Goal: Task Accomplishment & Management: Manage account settings

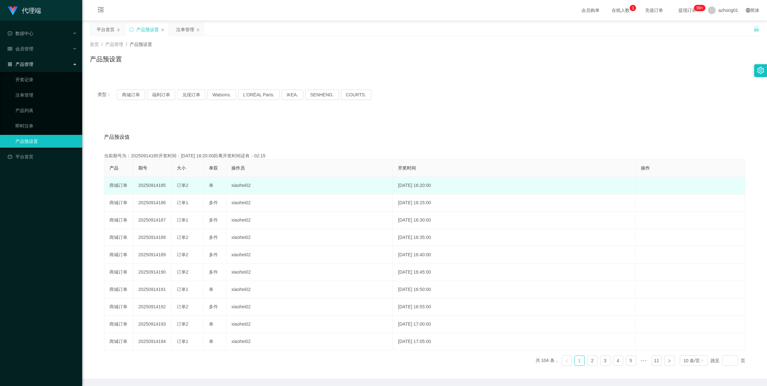
click at [148, 186] on td "20250914185" at bounding box center [152, 185] width 38 height 17
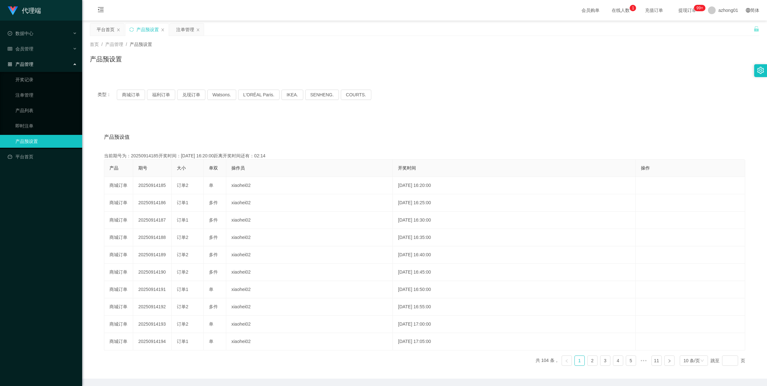
copy td "20250914185"
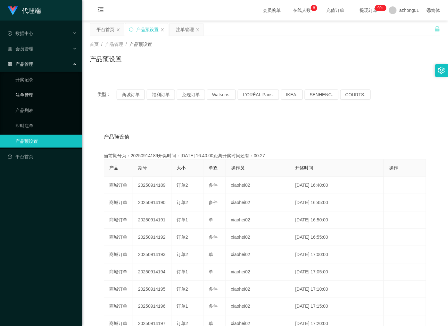
click at [23, 92] on link "注单管理" at bounding box center [46, 95] width 62 height 13
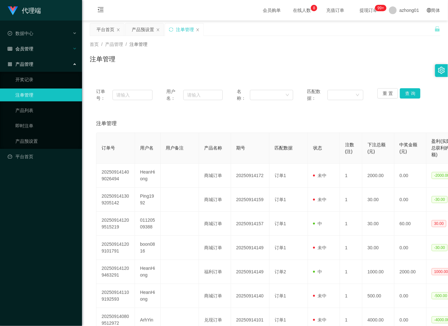
click at [26, 51] on span "会员管理" at bounding box center [21, 48] width 26 height 5
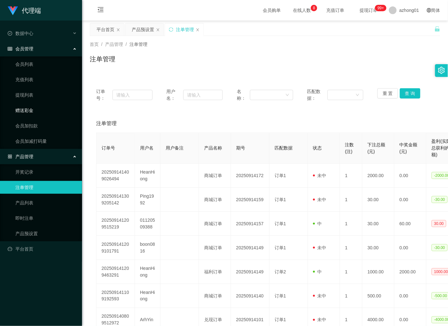
click at [23, 111] on link "赠送彩金" at bounding box center [46, 110] width 62 height 13
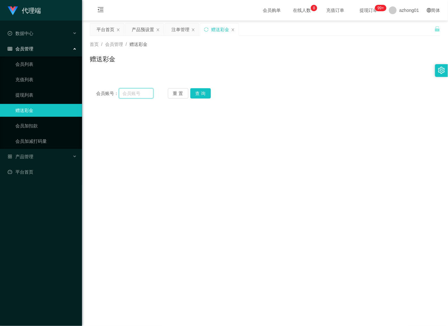
click at [143, 93] on input "text" at bounding box center [136, 93] width 35 height 10
paste input "heanhiong"
type input "heanhiong"
click at [199, 92] on button "查 询" at bounding box center [201, 93] width 21 height 10
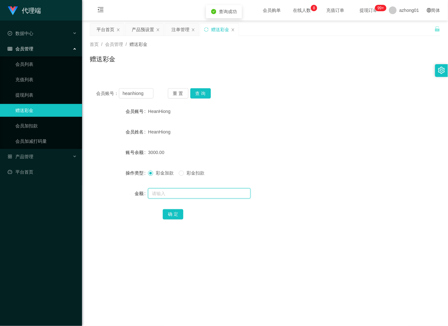
click at [160, 193] on input "text" at bounding box center [199, 193] width 103 height 10
type input "5000"
click at [167, 214] on button "确 定" at bounding box center [173, 214] width 21 height 10
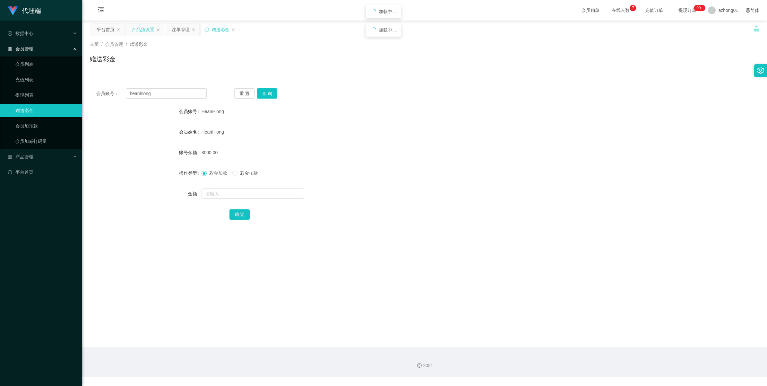
click at [132, 33] on div "产品预设置" at bounding box center [143, 29] width 22 height 12
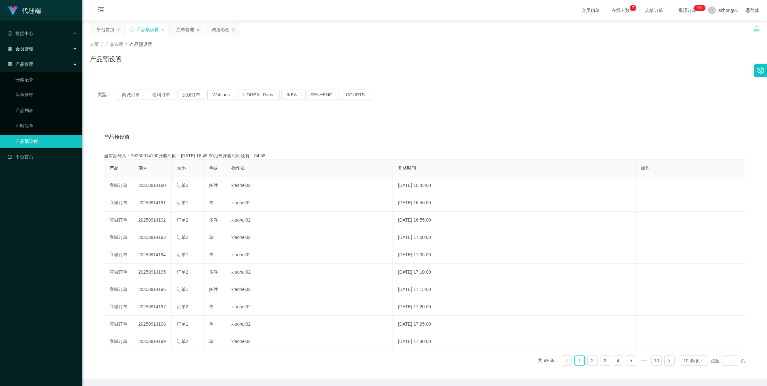
click at [34, 43] on div "会员管理" at bounding box center [41, 48] width 82 height 13
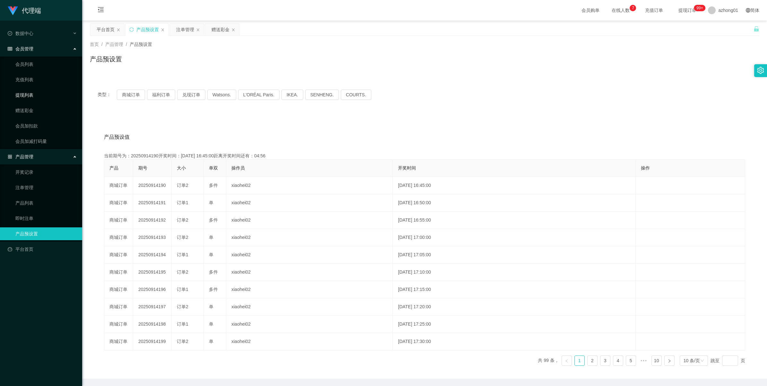
click at [28, 91] on link "提现列表" at bounding box center [46, 95] width 62 height 13
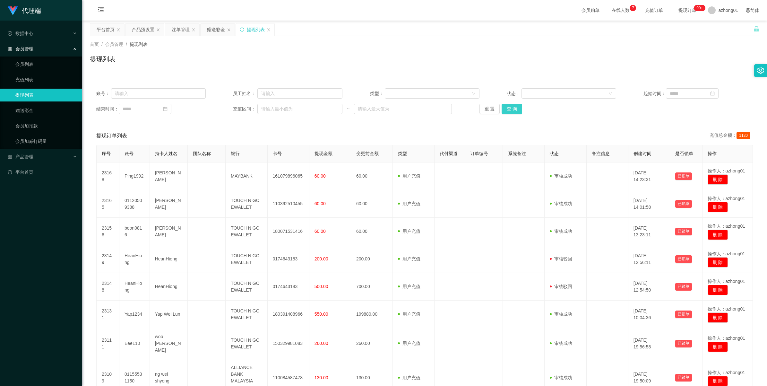
click at [512, 110] on button "查 询" at bounding box center [511, 109] width 21 height 10
click at [512, 110] on div "重 置 查 询" at bounding box center [533, 109] width 109 height 10
click at [512, 110] on button "查 询" at bounding box center [511, 109] width 21 height 10
click at [512, 110] on div "重 置 查 询" at bounding box center [533, 109] width 109 height 10
click at [512, 110] on button "查 询" at bounding box center [511, 109] width 21 height 10
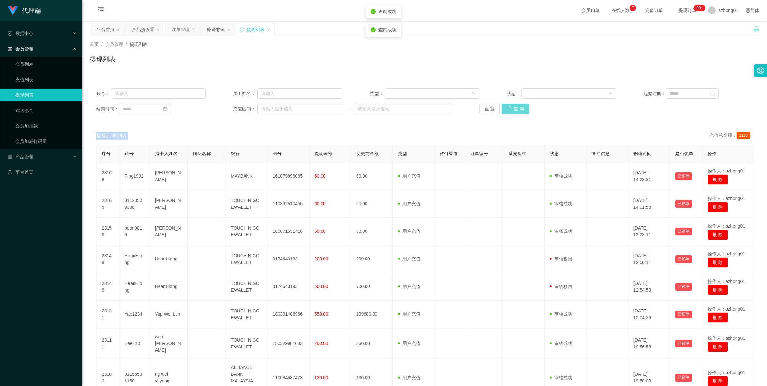
click at [512, 110] on div "重 置 查 询" at bounding box center [533, 109] width 109 height 10
click at [137, 31] on div "产品预设置" at bounding box center [143, 29] width 22 height 12
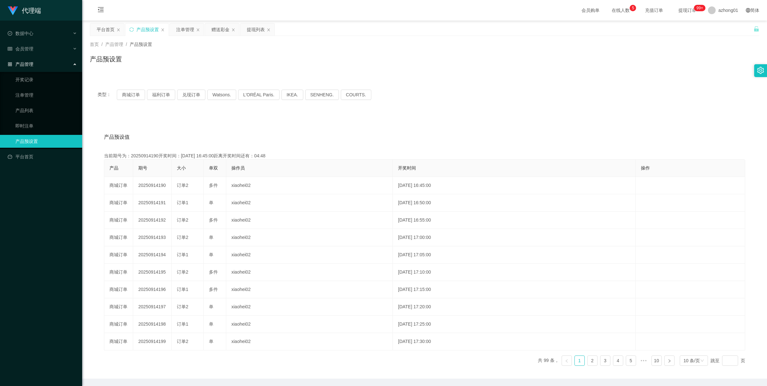
drag, startPoint x: 185, startPoint y: 27, endPoint x: 186, endPoint y: 49, distance: 21.5
click at [185, 27] on div "注单管理" at bounding box center [185, 29] width 18 height 12
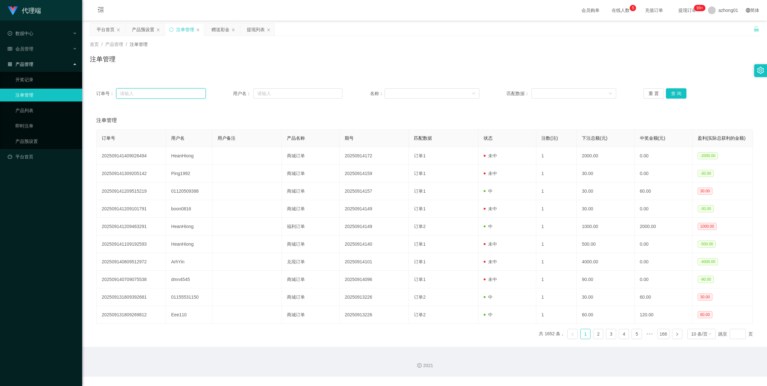
click at [184, 92] on input "text" at bounding box center [160, 93] width 89 height 10
click at [297, 96] on input "text" at bounding box center [297, 93] width 89 height 10
paste input "heanhiong"
type input "heanhiong"
click at [673, 90] on button "查 询" at bounding box center [676, 93] width 21 height 10
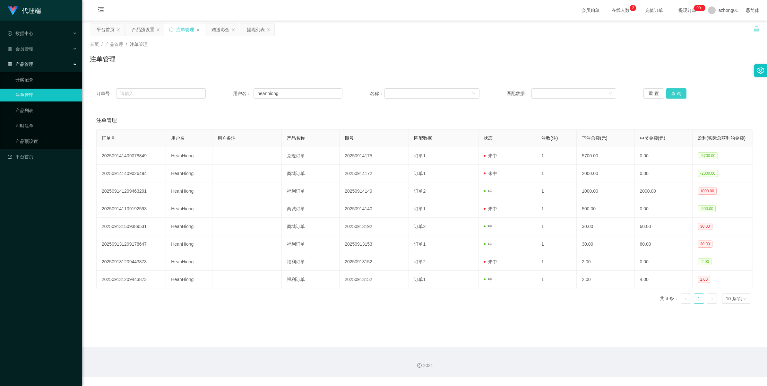
click at [673, 90] on button "查 询" at bounding box center [676, 93] width 21 height 10
click at [673, 90] on div "重 置 查 询" at bounding box center [697, 93] width 109 height 10
drag, startPoint x: 292, startPoint y: 90, endPoint x: 70, endPoint y: 81, distance: 222.5
click at [44, 78] on section "代理端 数据中心 会员管理 会员列表 充值列表 提现列表 赠送彩金 会员加扣款 会员加减打码量 产品管理 开奖记录 注单管理 产品列表 即时注单 产品预设置 …" at bounding box center [383, 188] width 767 height 376
click at [226, 26] on div "赠送彩金" at bounding box center [220, 29] width 18 height 12
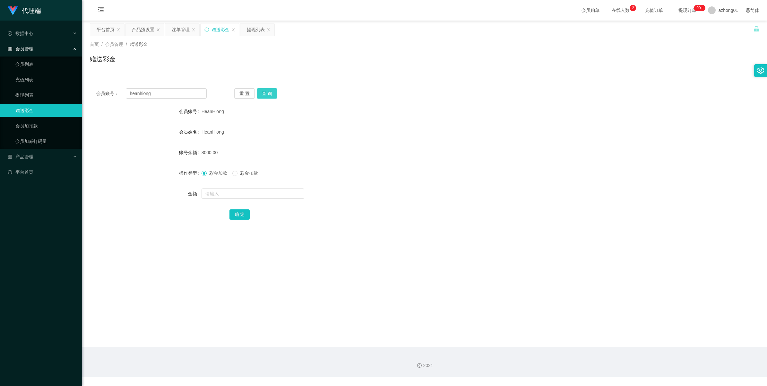
click at [259, 91] on button "查 询" at bounding box center [267, 93] width 21 height 10
click at [259, 91] on div "重 置 查 询" at bounding box center [289, 93] width 110 height 10
click at [25, 97] on link "提现列表" at bounding box center [46, 95] width 62 height 13
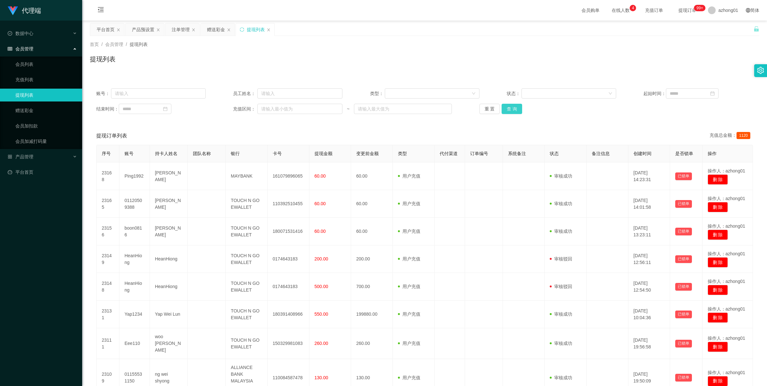
click at [505, 110] on button "查 询" at bounding box center [511, 109] width 21 height 10
click at [505, 110] on div "重 置 查 询" at bounding box center [533, 109] width 109 height 10
click at [505, 110] on button "查 询" at bounding box center [511, 109] width 21 height 10
click at [23, 66] on link "会员列表" at bounding box center [46, 64] width 62 height 13
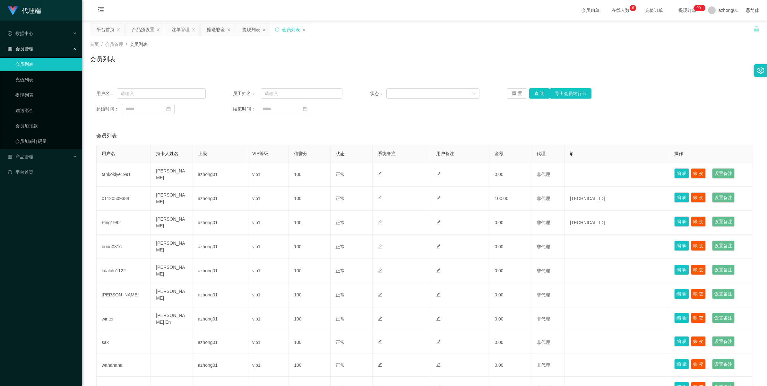
click at [34, 50] on div "会员管理" at bounding box center [41, 48] width 82 height 13
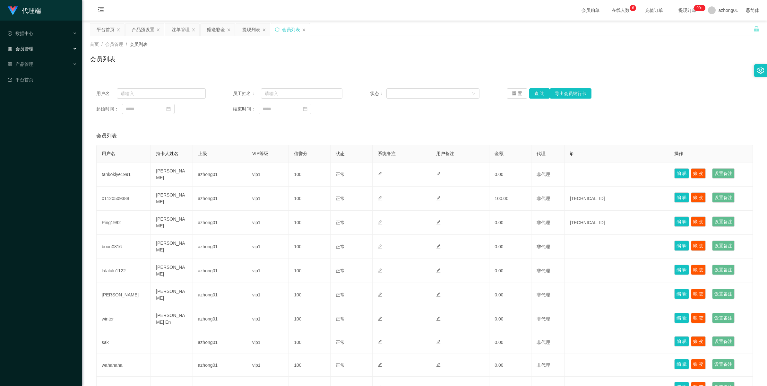
click at [34, 50] on div "会员管理" at bounding box center [41, 48] width 82 height 13
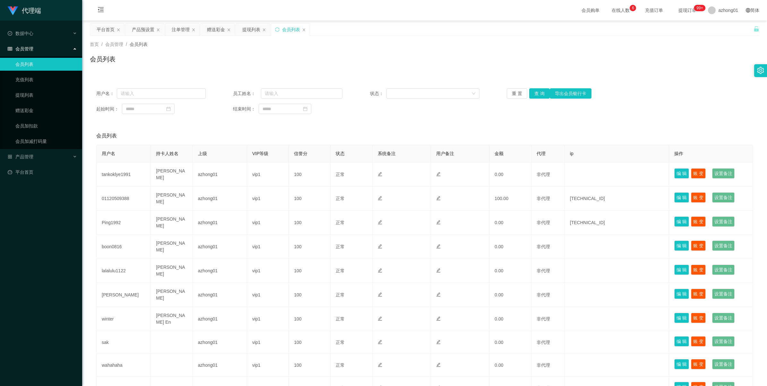
click at [23, 49] on span "会员管理" at bounding box center [21, 48] width 26 height 5
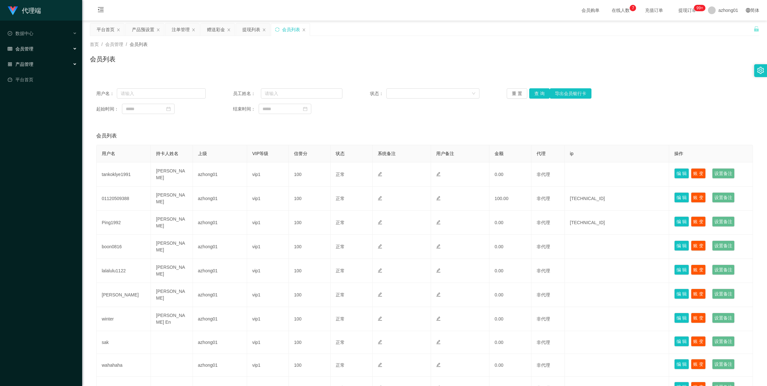
click at [23, 63] on span "产品管理" at bounding box center [21, 64] width 26 height 5
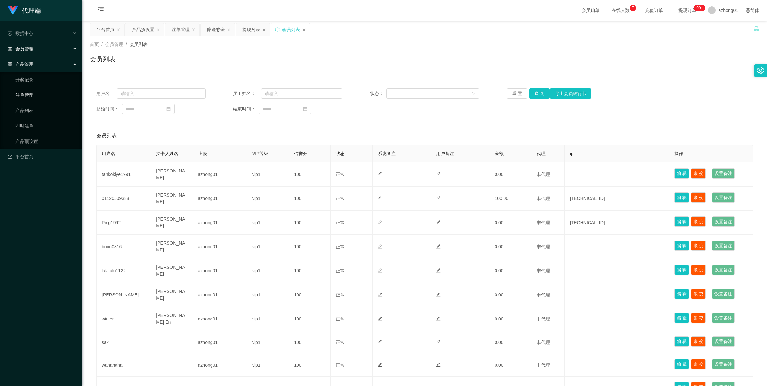
click at [22, 90] on link "注单管理" at bounding box center [46, 95] width 62 height 13
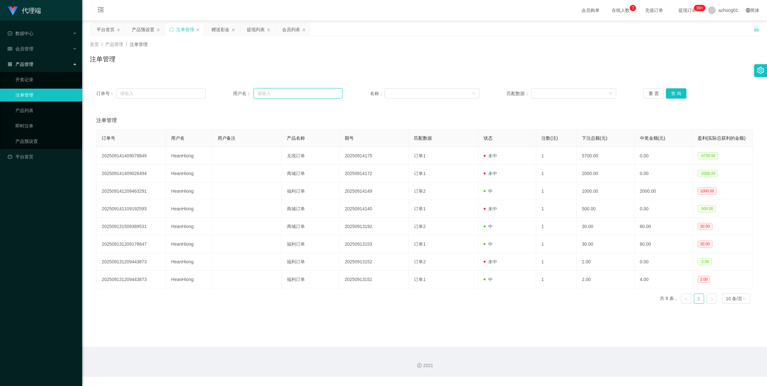
click at [272, 90] on input "text" at bounding box center [297, 93] width 89 height 10
paste input "heanhiong"
type input "heanhiong"
click at [668, 95] on button "查 询" at bounding box center [676, 93] width 21 height 10
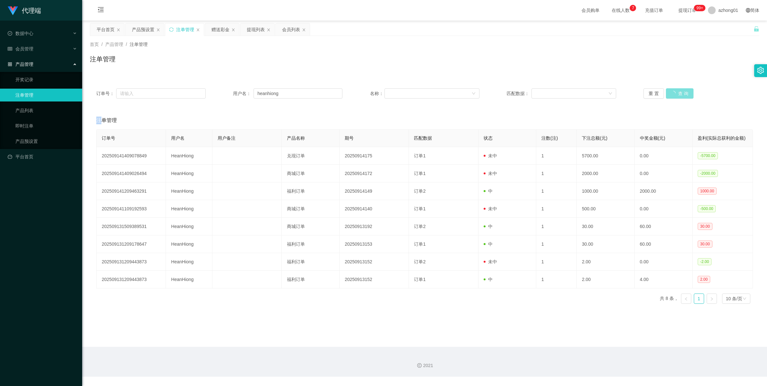
click at [668, 95] on div "重 置 查 询" at bounding box center [697, 93] width 109 height 10
click at [668, 95] on button "查 询" at bounding box center [676, 93] width 21 height 10
click at [668, 95] on div "重 置 查 询" at bounding box center [697, 93] width 109 height 10
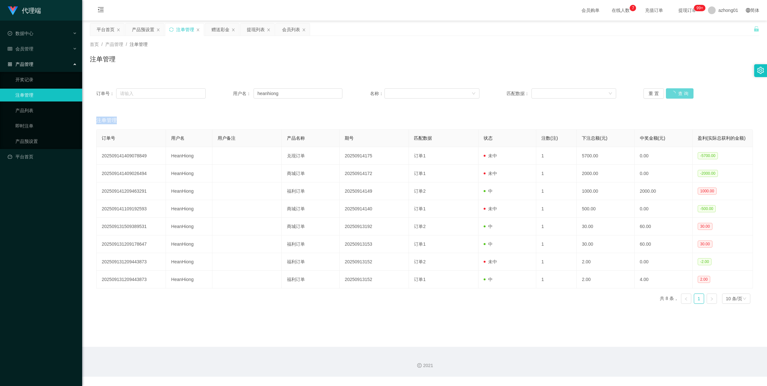
click at [668, 95] on div "重 置 查 询" at bounding box center [697, 93] width 109 height 10
click at [668, 95] on button "查 询" at bounding box center [676, 93] width 21 height 10
click at [668, 95] on div "重 置 查 询" at bounding box center [697, 93] width 109 height 10
click at [215, 34] on div "赠送彩金" at bounding box center [220, 29] width 18 height 12
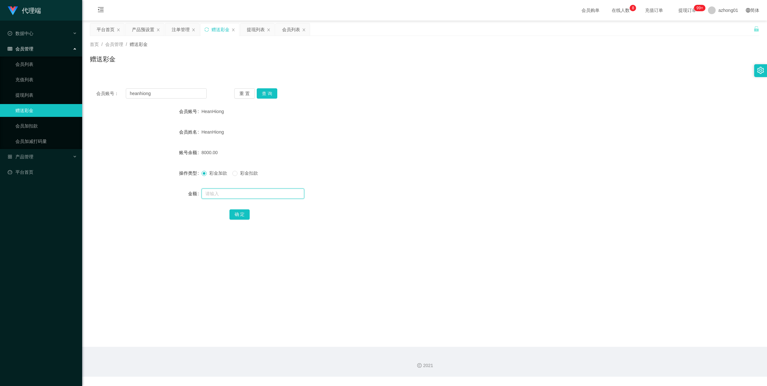
click at [210, 192] on input "text" at bounding box center [252, 193] width 103 height 10
type input "7"
